Goal: Task Accomplishment & Management: Use online tool/utility

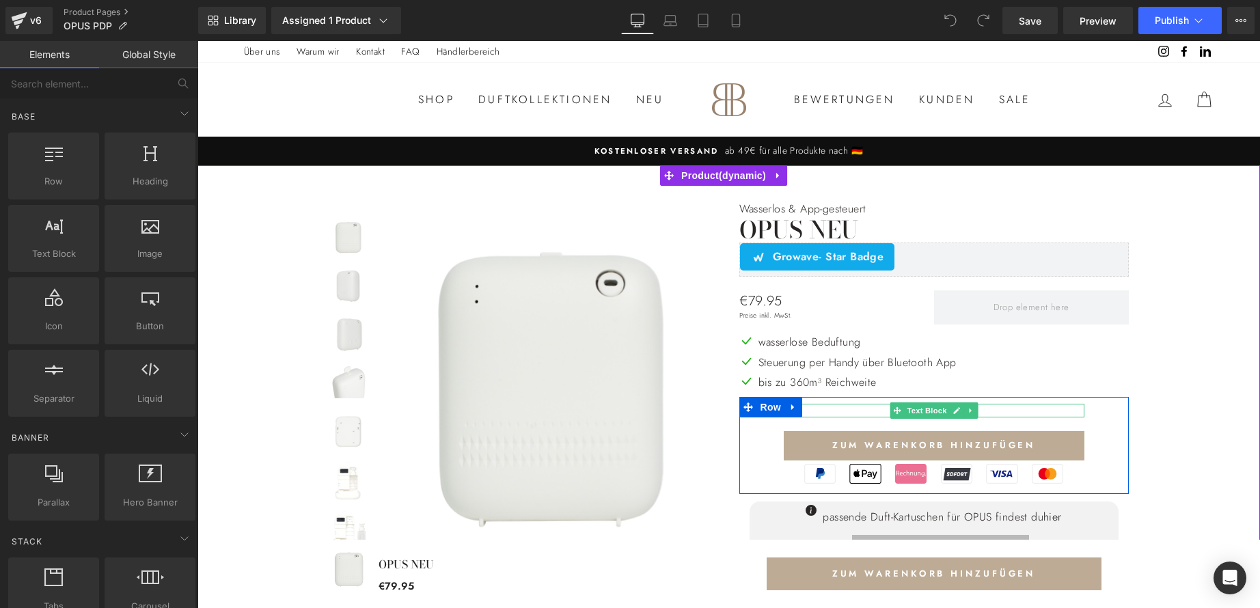
click at [993, 412] on p "lieferbar ab [DATE]" at bounding box center [934, 411] width 301 height 14
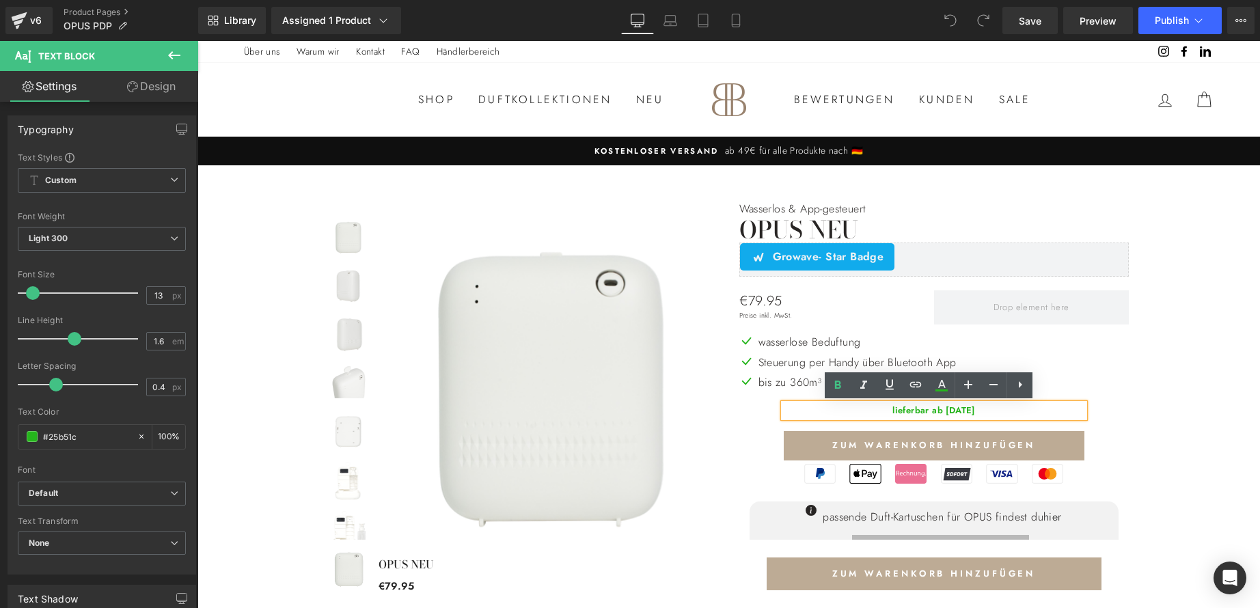
drag, startPoint x: 993, startPoint y: 411, endPoint x: 868, endPoint y: 415, distance: 125.1
click at [868, 415] on p "lieferbar ab [DATE]" at bounding box center [934, 411] width 301 height 14
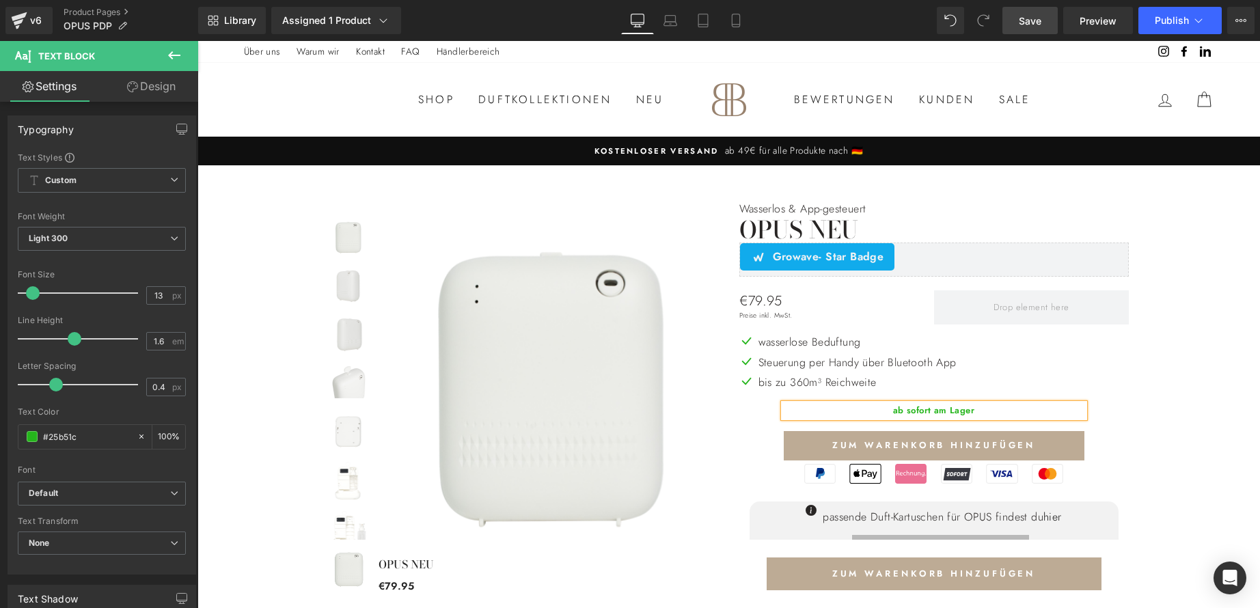
click at [1041, 18] on span "Save" at bounding box center [1030, 21] width 23 height 14
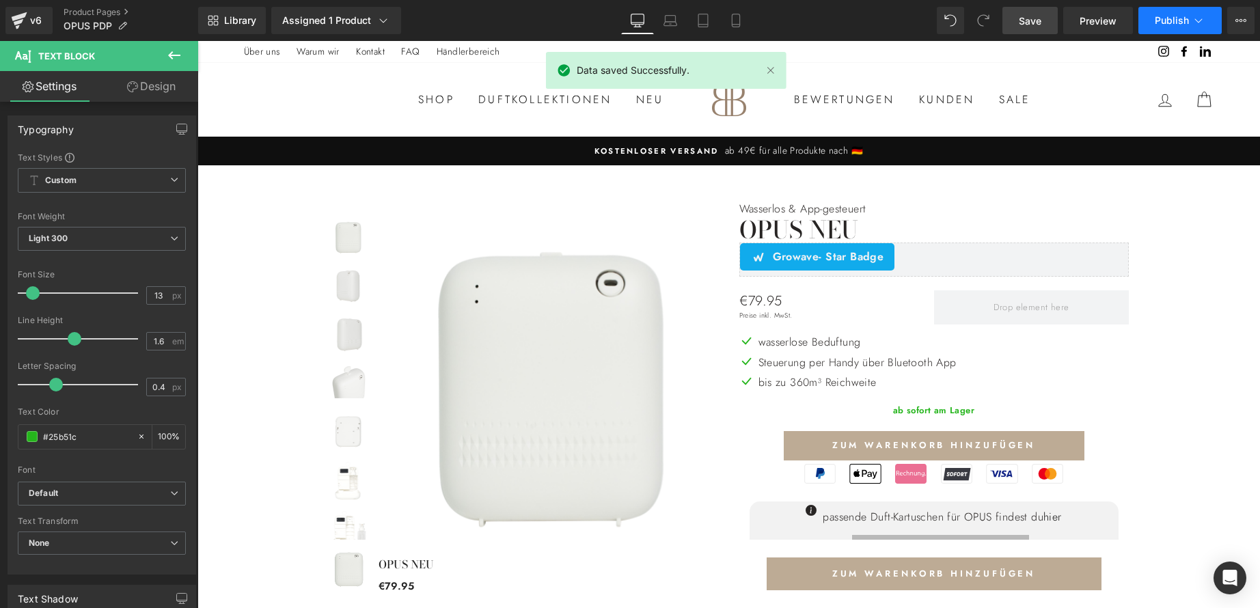
click at [1181, 12] on button "Publish" at bounding box center [1179, 20] width 83 height 27
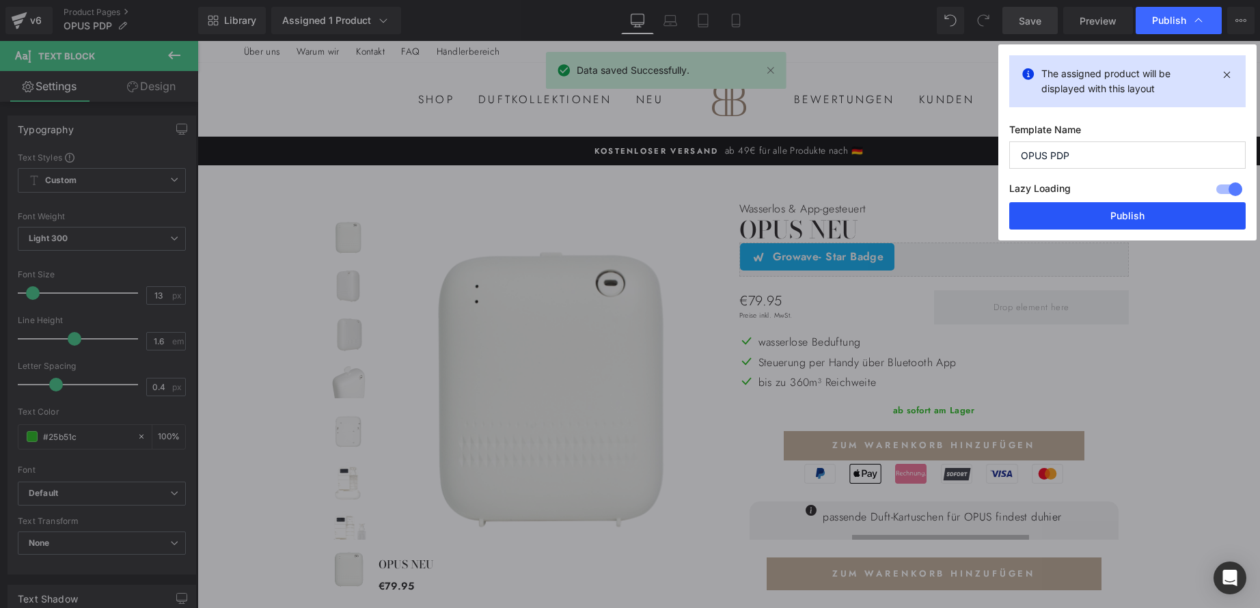
click at [1123, 220] on button "Publish" at bounding box center [1127, 215] width 236 height 27
